Goal: Transaction & Acquisition: Purchase product/service

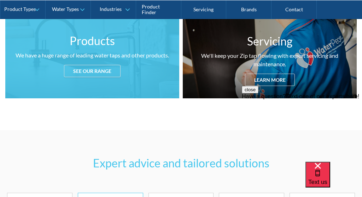
click at [109, 74] on div "See our range" at bounding box center [92, 71] width 57 height 12
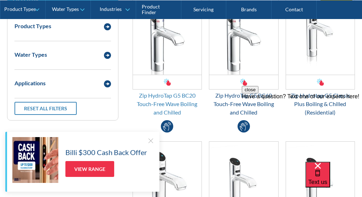
scroll to position [974, 0]
click at [188, 103] on div "Zip HydroTap G5 BC20 Touch-Free Wave Boiling and Chilled" at bounding box center [166, 103] width 69 height 25
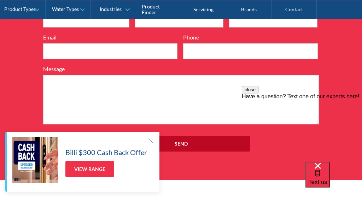
scroll to position [804, 0]
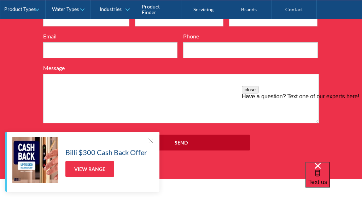
click at [150, 140] on div at bounding box center [150, 140] width 7 height 7
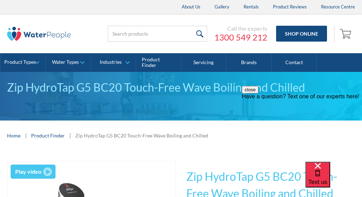
scroll to position [0, 0]
click at [297, 38] on link "Shop Online" at bounding box center [301, 34] width 51 height 16
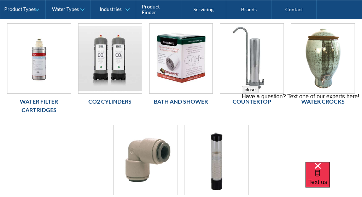
scroll to position [165, 0]
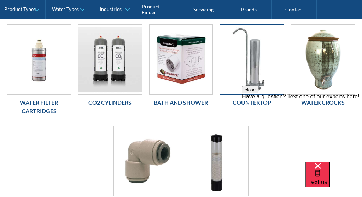
click at [256, 83] on img at bounding box center [251, 60] width 63 height 70
